Goal: Transaction & Acquisition: Purchase product/service

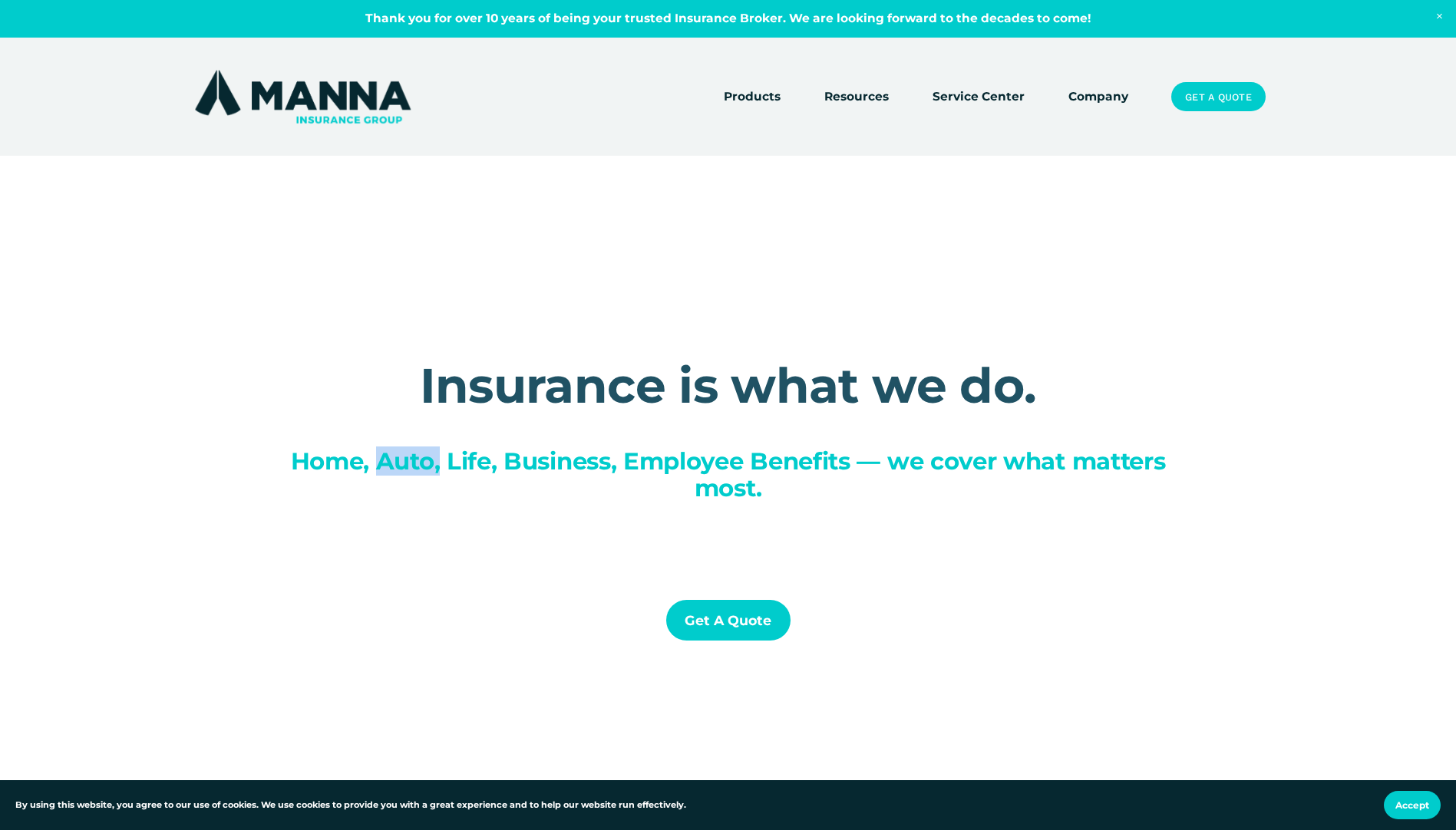
drag, startPoint x: 371, startPoint y: 463, endPoint x: 438, endPoint y: 461, distance: 67.0
click at [438, 461] on span "Home, Auto, Life, Business, Employee Benefits — we cover what matters most." at bounding box center [731, 475] width 881 height 56
drag, startPoint x: 438, startPoint y: 461, endPoint x: 637, endPoint y: 593, distance: 238.8
click at [561, 580] on div "Insurance is what we do. Home, Auto, Life, Business, Employee Benefits — we cov…" at bounding box center [728, 517] width 1456 height 432
click at [741, 627] on link "Get a Quote" at bounding box center [728, 620] width 124 height 41
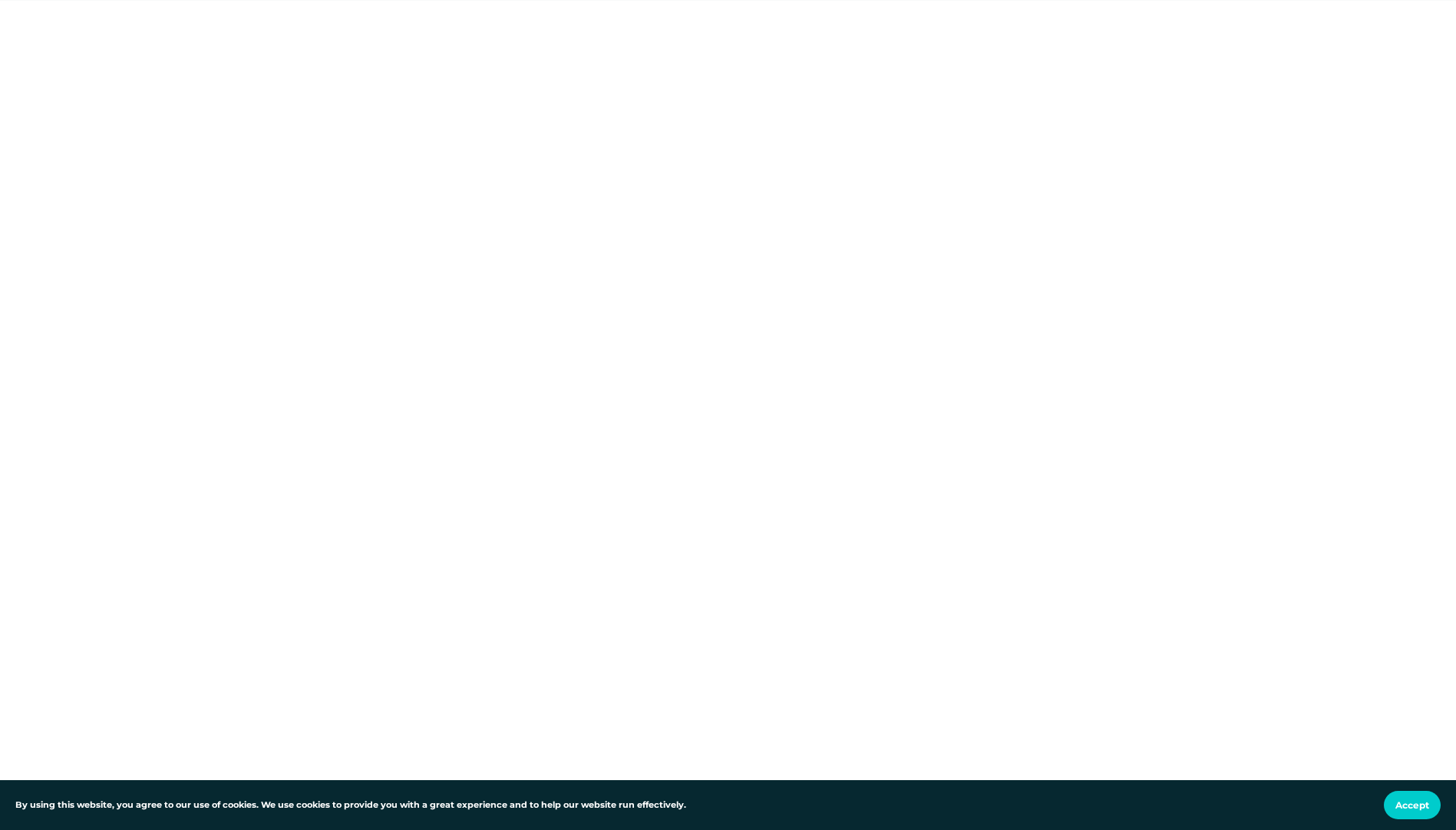
scroll to position [77, 0]
click at [1239, 435] on div at bounding box center [728, 654] width 1456 height 969
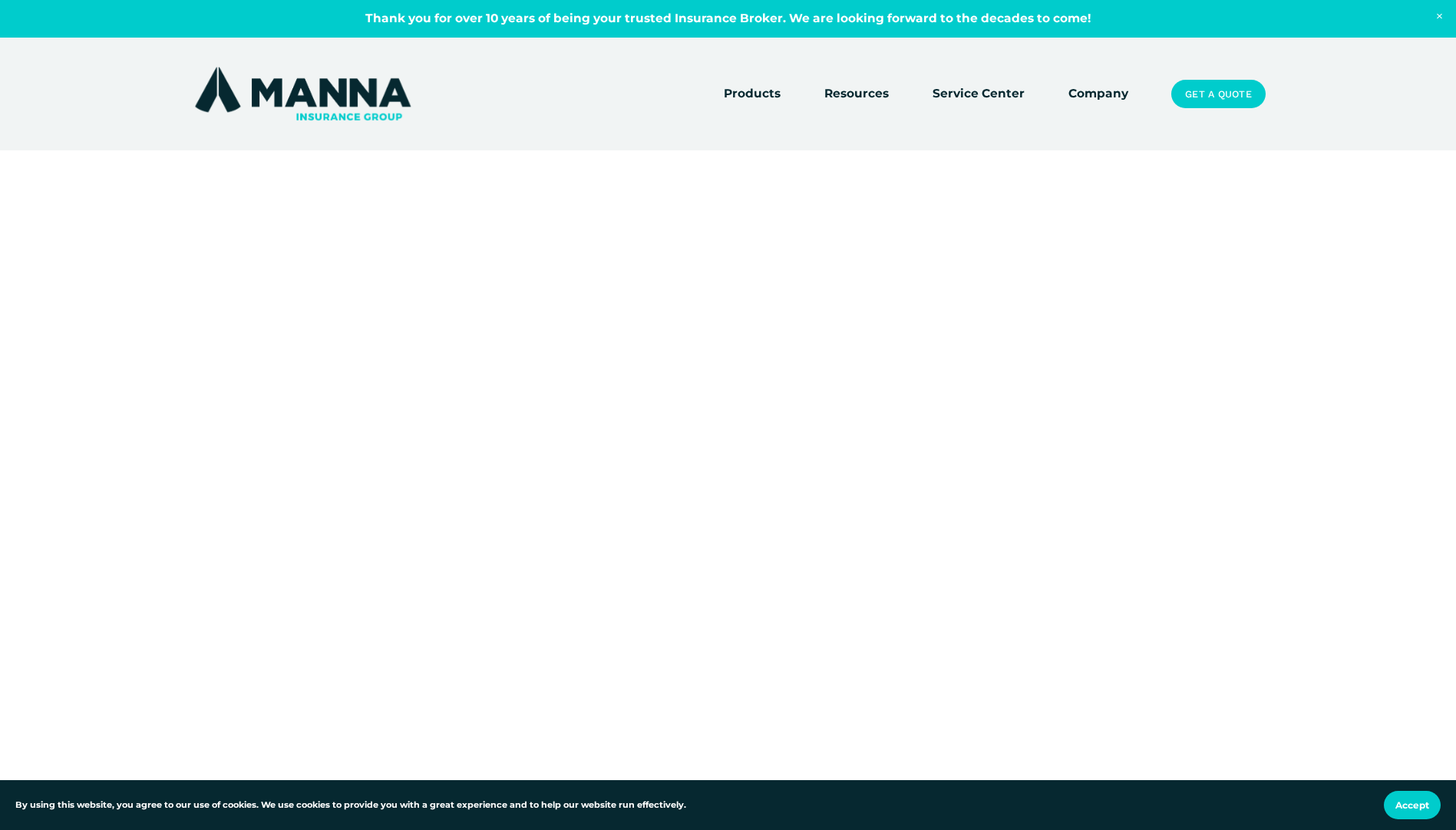
scroll to position [461, 0]
click at [1188, 478] on div at bounding box center [728, 270] width 1456 height 969
